Goal: Task Accomplishment & Management: Manage account settings

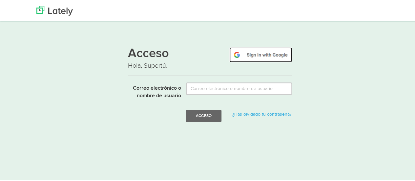
click at [268, 55] on img at bounding box center [260, 53] width 63 height 15
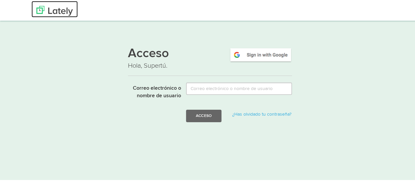
click at [41, 8] on img at bounding box center [54, 10] width 36 height 10
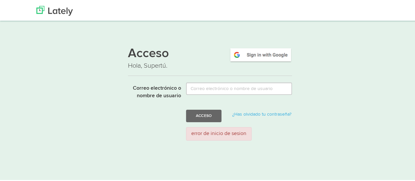
drag, startPoint x: 315, startPoint y: 64, endPoint x: 346, endPoint y: 56, distance: 31.3
click at [346, 56] on div "Acceso Hola, Supertú. Correo electrónico o nombre de usuario Acceso ¿Has olvida…" at bounding box center [210, 92] width 364 height 105
click at [268, 49] on img at bounding box center [260, 53] width 63 height 15
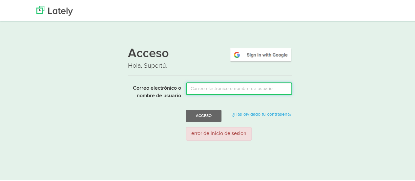
click at [239, 88] on input "Correo electrónico o nombre de usuario" at bounding box center [239, 87] width 106 height 12
click at [211, 82] on input "Correo electrónico o nombre de usuario" at bounding box center [239, 87] width 106 height 12
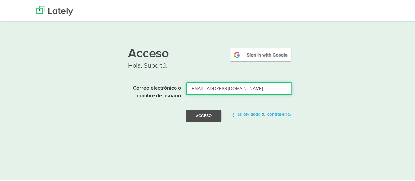
type input "dbejarano.nurse@gmail.com"
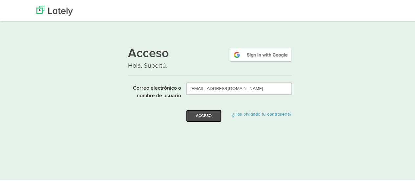
click at [207, 116] on font "Acceso" at bounding box center [204, 115] width 16 height 4
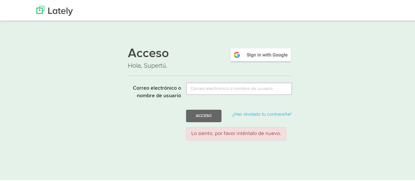
click at [220, 134] on font "Lo siento, por favor inténtalo de nuevo." at bounding box center [236, 132] width 90 height 5
click at [142, 91] on label "Correo electrónico o nombre de usuario" at bounding box center [152, 89] width 58 height 17
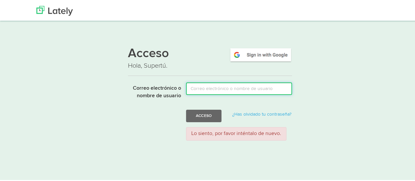
click at [186, 91] on input "Correo electrónico o nombre de usuario" at bounding box center [239, 87] width 106 height 12
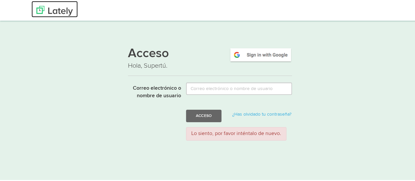
click at [53, 13] on img at bounding box center [54, 10] width 36 height 10
